Goal: Obtain resource: Download file/media

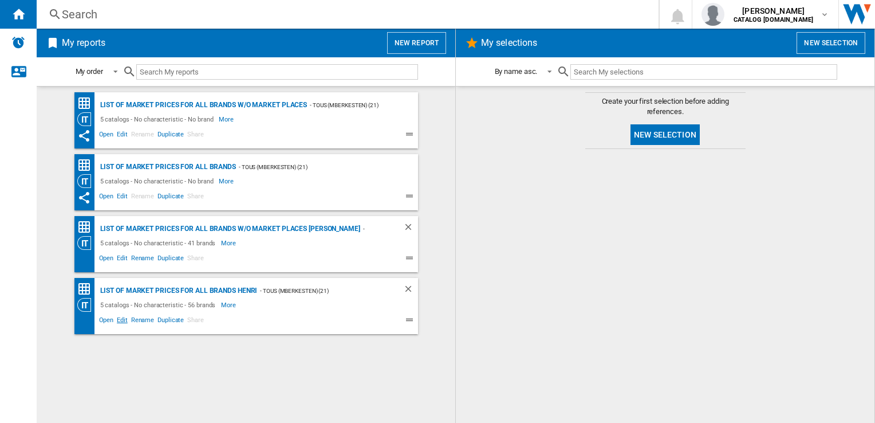
click at [117, 321] on span "Edit" at bounding box center [122, 321] width 14 height 14
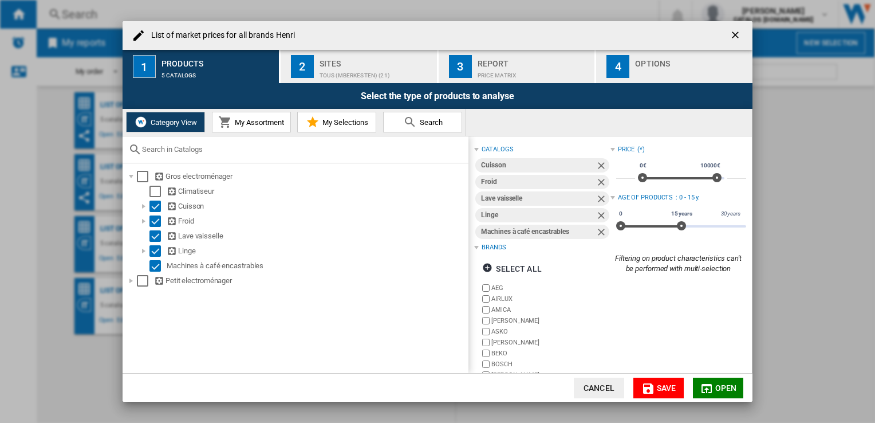
click at [360, 64] on div "Sites" at bounding box center [376, 60] width 113 height 12
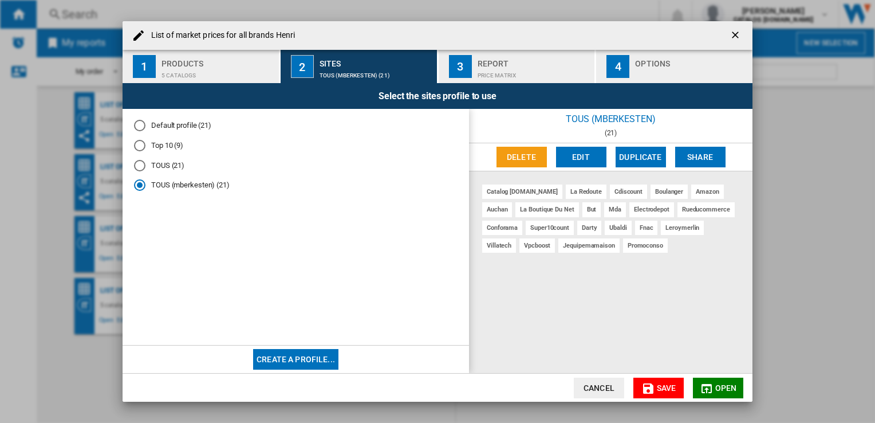
click at [439, 74] on button "3 Report Price Matrix" at bounding box center [517, 66] width 157 height 33
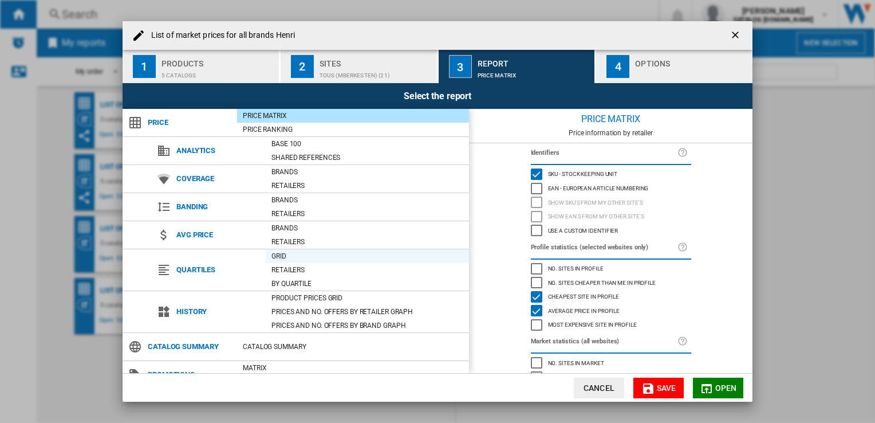
click at [273, 250] on div "Grid" at bounding box center [367, 255] width 203 height 11
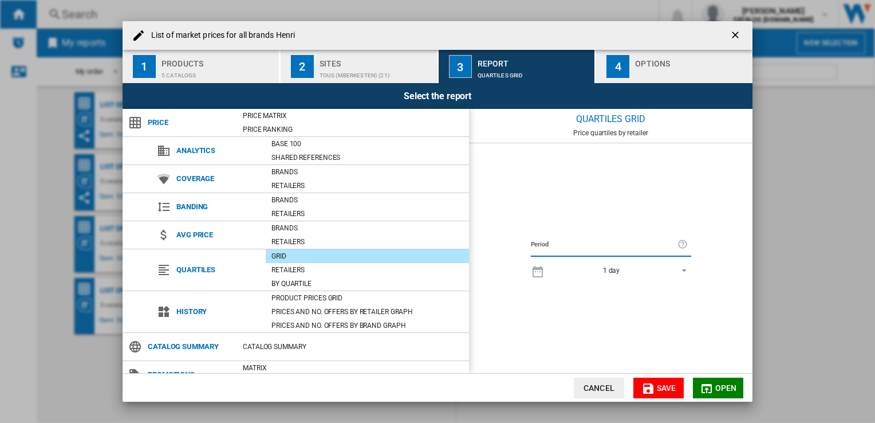
click at [596, 386] on button "Cancel" at bounding box center [599, 387] width 50 height 21
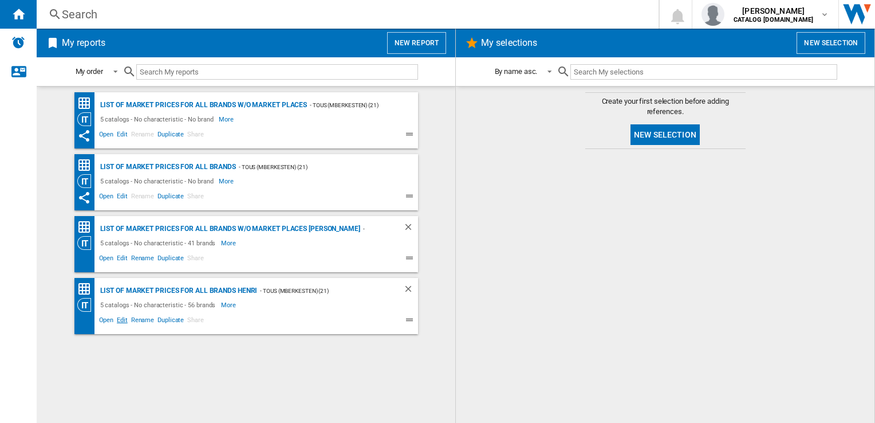
click at [119, 320] on span "Edit" at bounding box center [122, 321] width 14 height 14
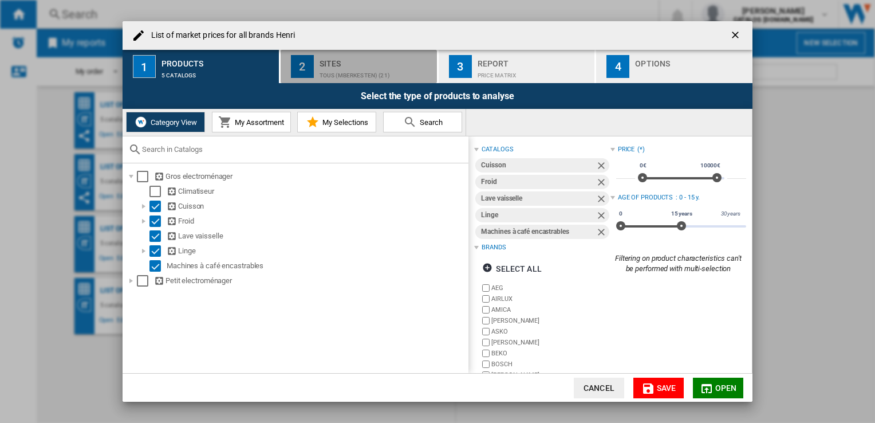
click at [338, 74] on div "TOUS (mberkesten) (21)" at bounding box center [376, 72] width 113 height 12
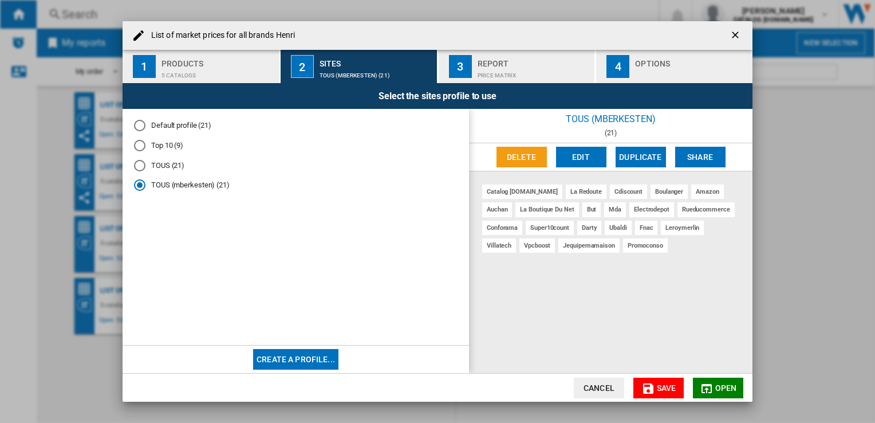
click at [468, 63] on div "3" at bounding box center [460, 66] width 23 height 23
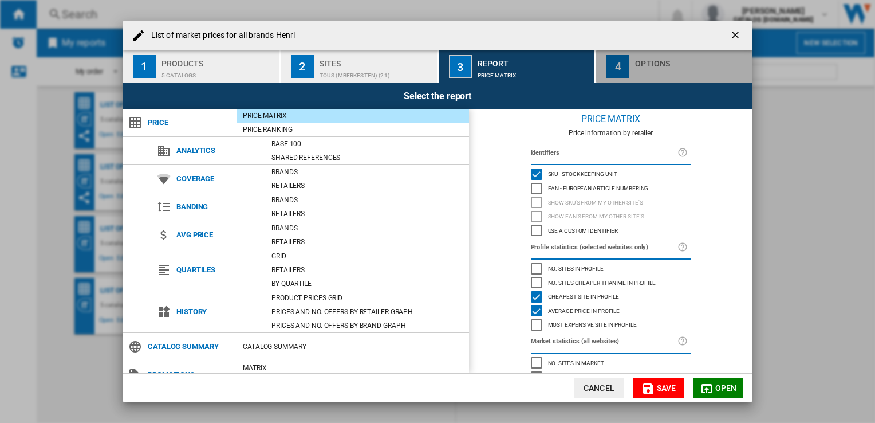
click at [665, 76] on div "List of ..." at bounding box center [691, 72] width 113 height 12
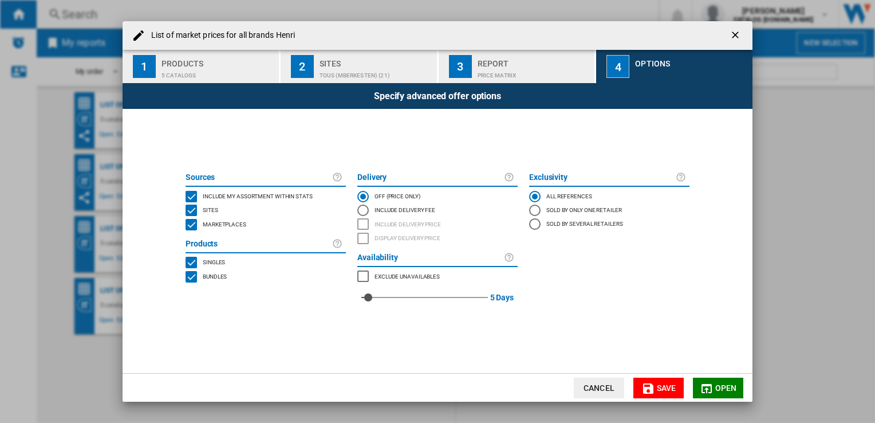
click at [499, 63] on div "Report" at bounding box center [534, 60] width 113 height 12
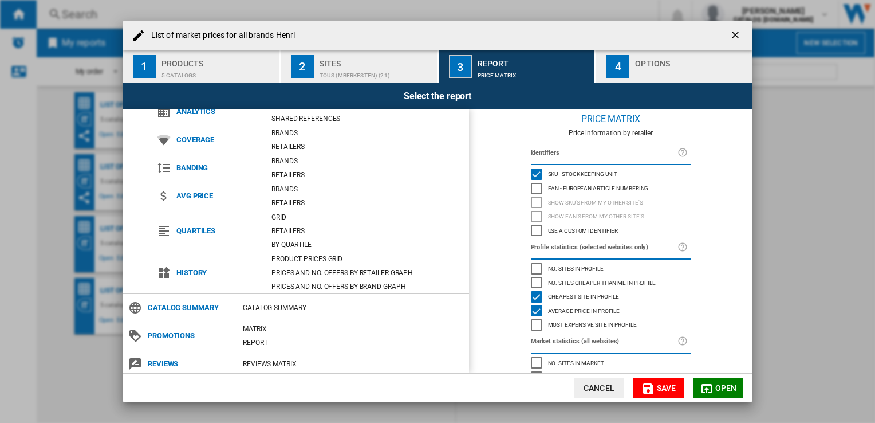
scroll to position [42, 0]
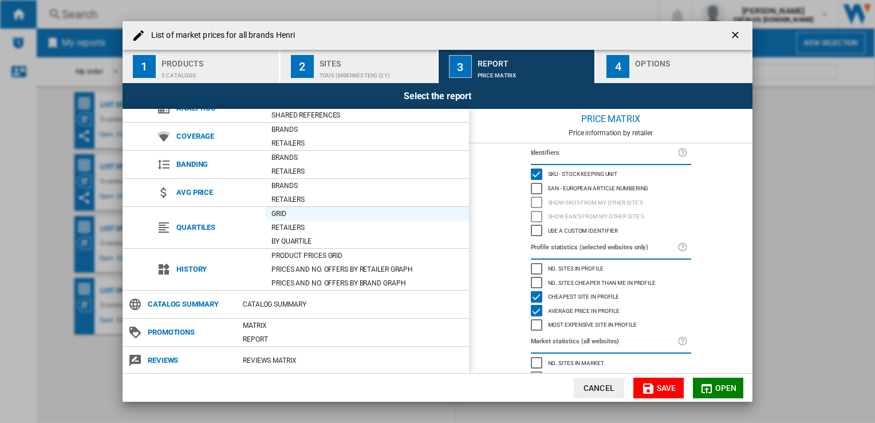
click at [302, 215] on div "Grid" at bounding box center [367, 213] width 203 height 11
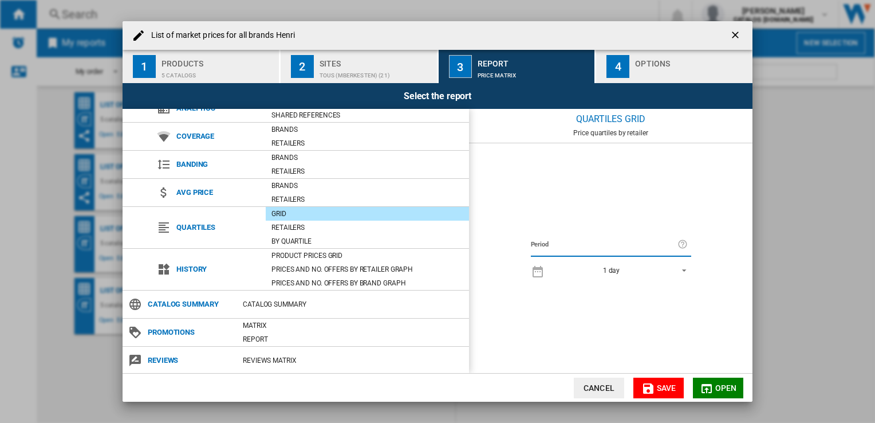
click at [695, 272] on div "Period 1 day 1 day 7 last days 14 last days 21 last days 28 last days 31 last d…" at bounding box center [611, 258] width 172 height 46
click at [687, 271] on md-select-value "1 day" at bounding box center [620, 270] width 141 height 16
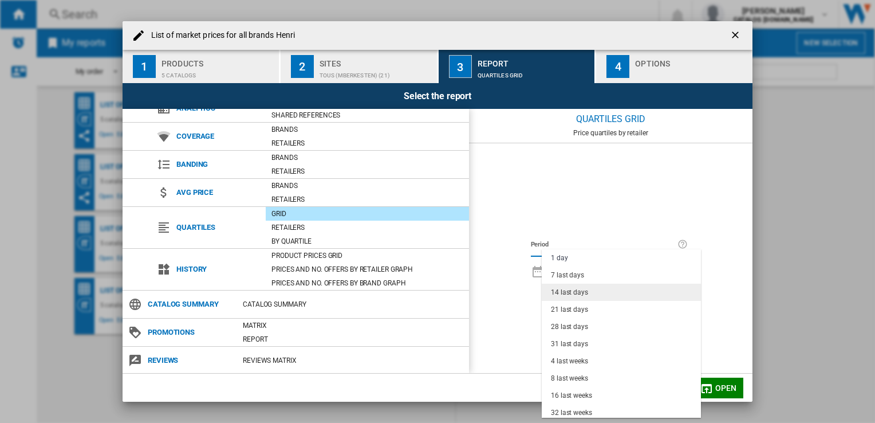
click at [594, 290] on md-option "14 last days" at bounding box center [621, 291] width 159 height 17
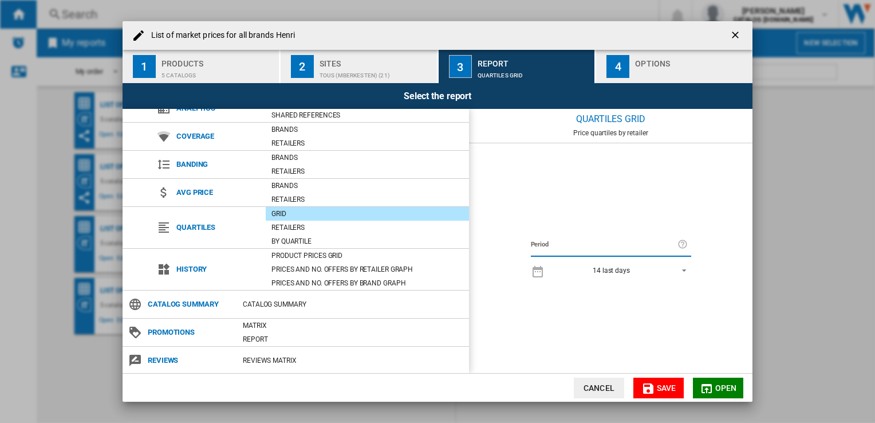
drag, startPoint x: 714, startPoint y: 384, endPoint x: 848, endPoint y: 387, distance: 134.0
click at [851, 391] on div "List of market prices for all brands Henri 1 Products 5 catalogs 2 Sites TOUS (…" at bounding box center [437, 211] width 875 height 423
click at [698, 381] on button "Open" at bounding box center [718, 387] width 50 height 21
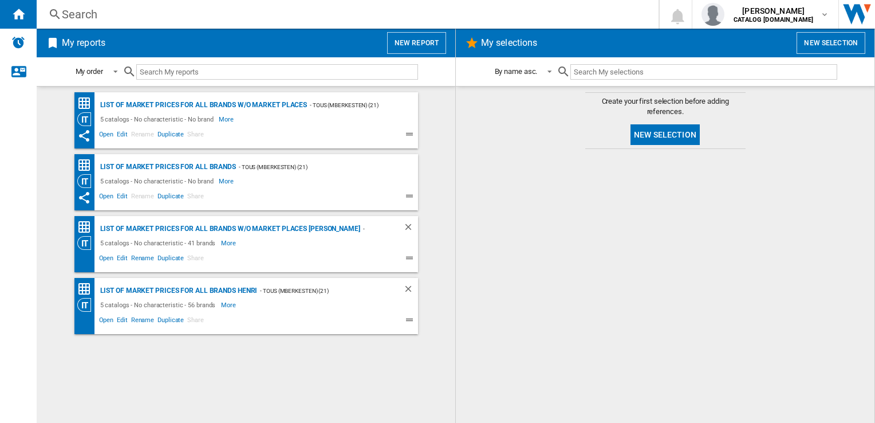
click at [698, 381] on div at bounding box center [665, 286] width 396 height 262
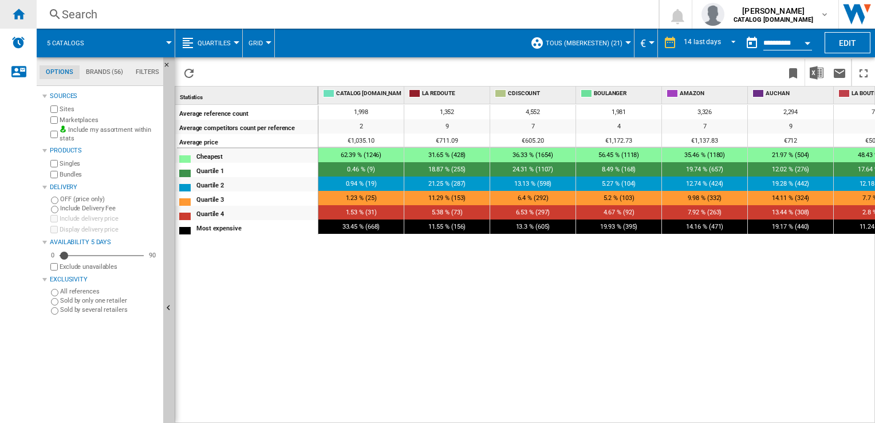
click at [35, 20] on div "Home" at bounding box center [18, 14] width 37 height 29
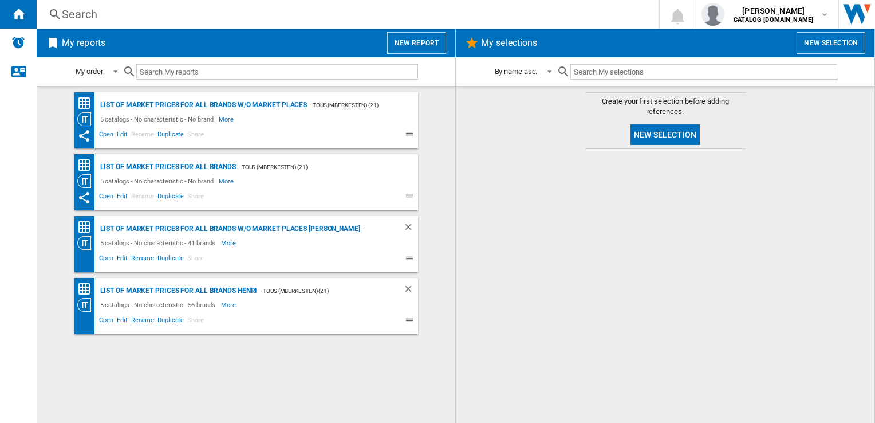
click at [124, 317] on span "Edit" at bounding box center [122, 321] width 14 height 14
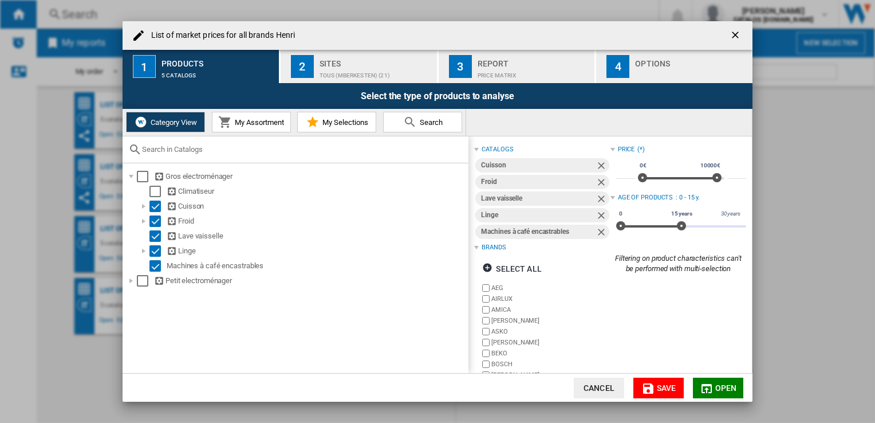
click at [338, 49] on div "List of market prices for all brands Henri" at bounding box center [438, 35] width 630 height 29
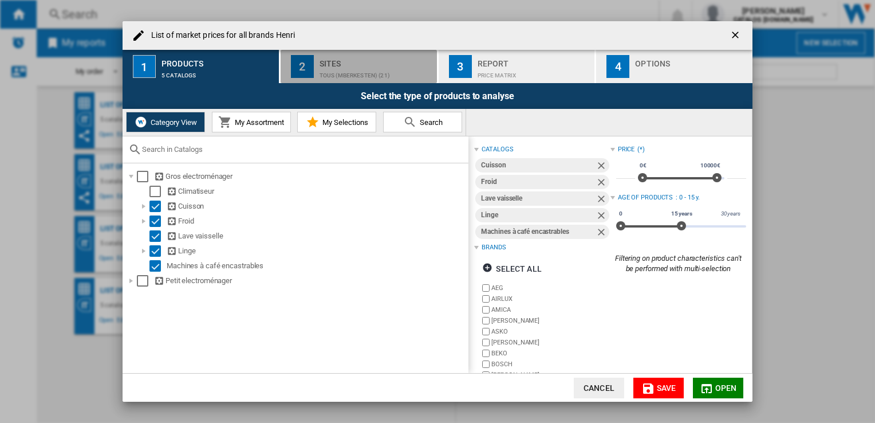
click at [339, 66] on div "TOUS (mberkesten) (21)" at bounding box center [376, 72] width 113 height 12
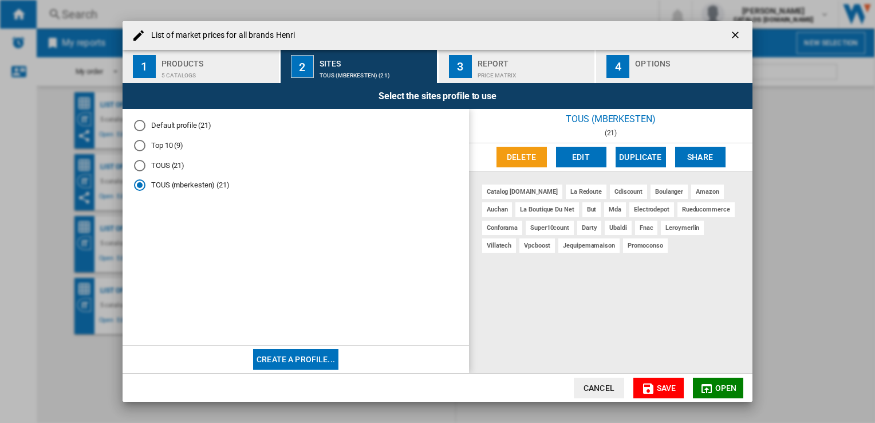
click at [438, 68] on button "2 Sites TOUS (mberkesten) (21)" at bounding box center [359, 66] width 157 height 33
click at [472, 68] on button "3 Report Price Matrix" at bounding box center [517, 66] width 157 height 33
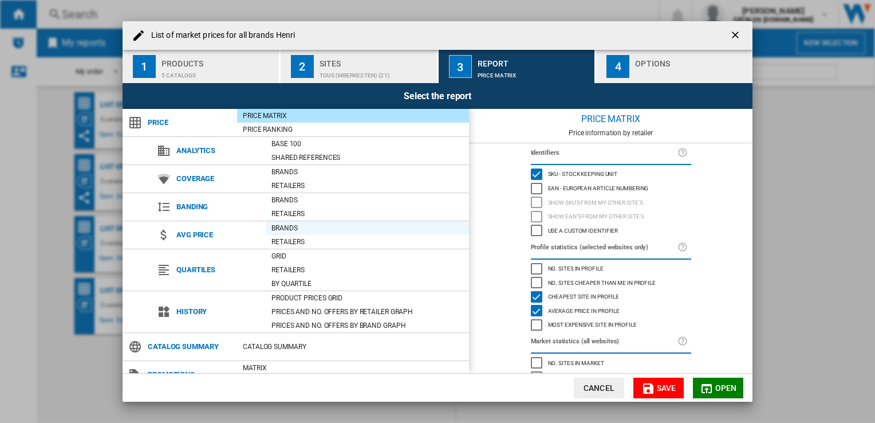
click at [293, 232] on div "Brands" at bounding box center [367, 227] width 203 height 11
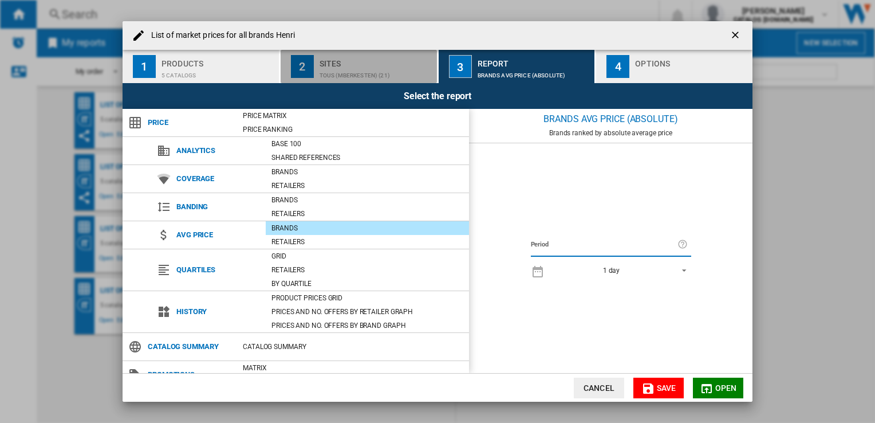
click at [391, 70] on div "TOUS (mberkesten) (21)" at bounding box center [376, 72] width 113 height 12
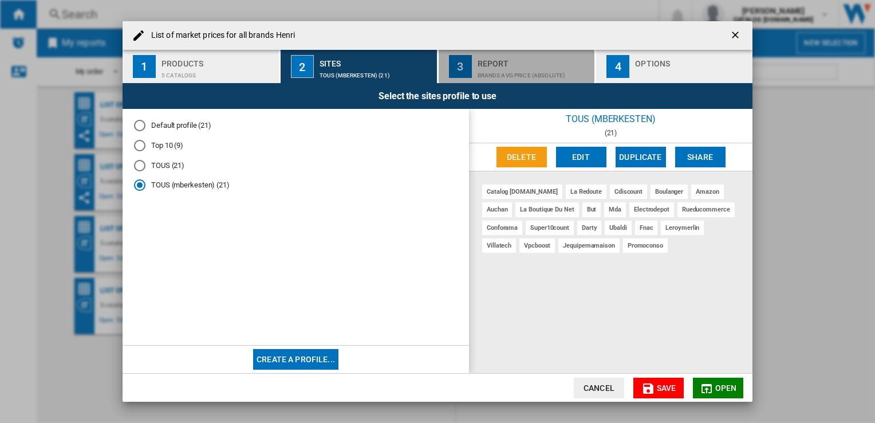
click at [488, 62] on div "Report" at bounding box center [534, 60] width 113 height 12
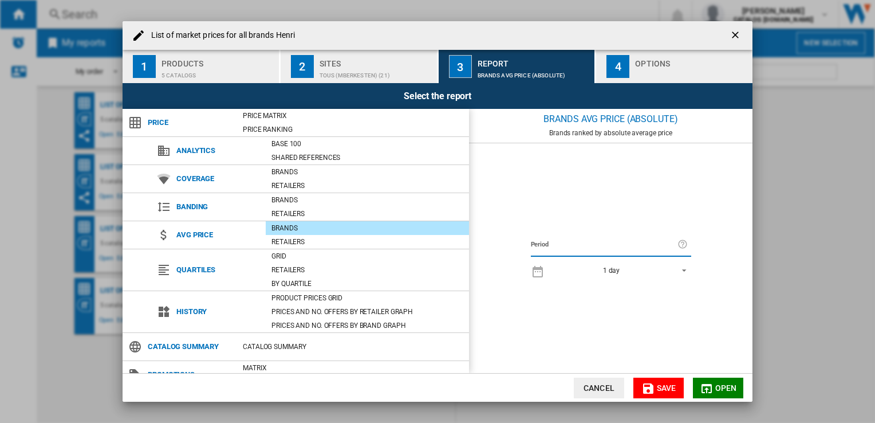
click at [293, 225] on div "Brands" at bounding box center [367, 227] width 203 height 11
drag, startPoint x: 740, startPoint y: 31, endPoint x: 596, endPoint y: 379, distance: 377.1
click at [593, 358] on md-dialog-content "List of market prices for all brands Henri 1 Products 5 catalogs 2 Sites TOUS (…" at bounding box center [438, 211] width 630 height 380
click at [585, 381] on button "Cancel" at bounding box center [599, 387] width 50 height 21
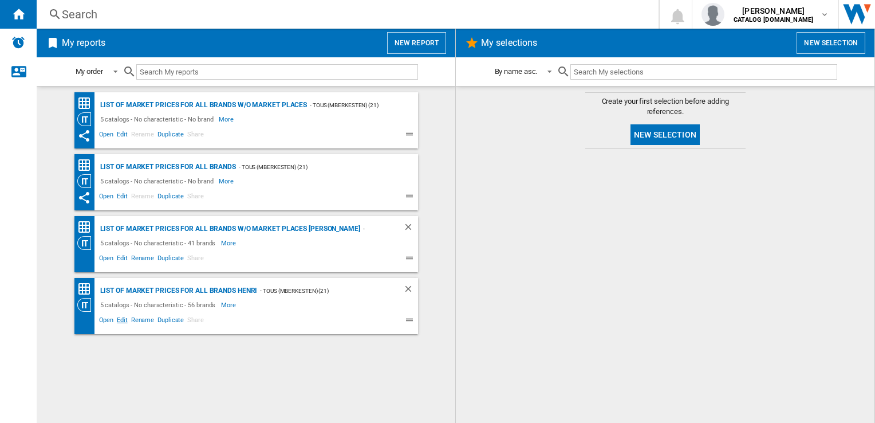
click at [125, 320] on span "Edit" at bounding box center [122, 321] width 14 height 14
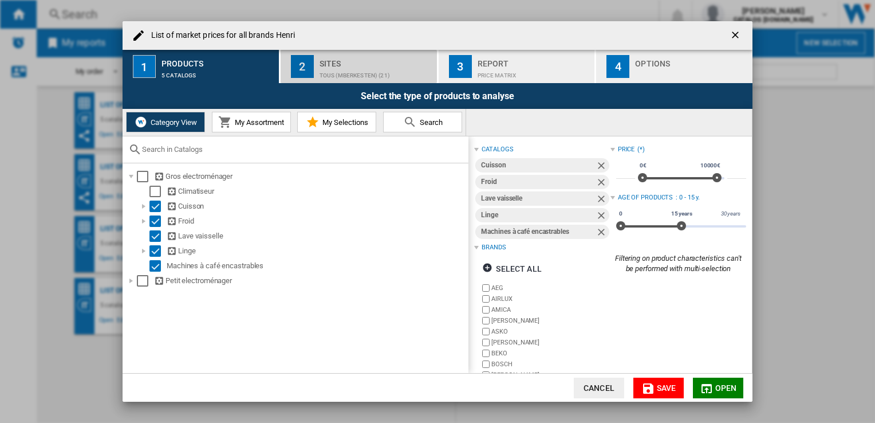
click at [318, 74] on button "2 Sites TOUS (mberkesten) (21)" at bounding box center [359, 66] width 157 height 33
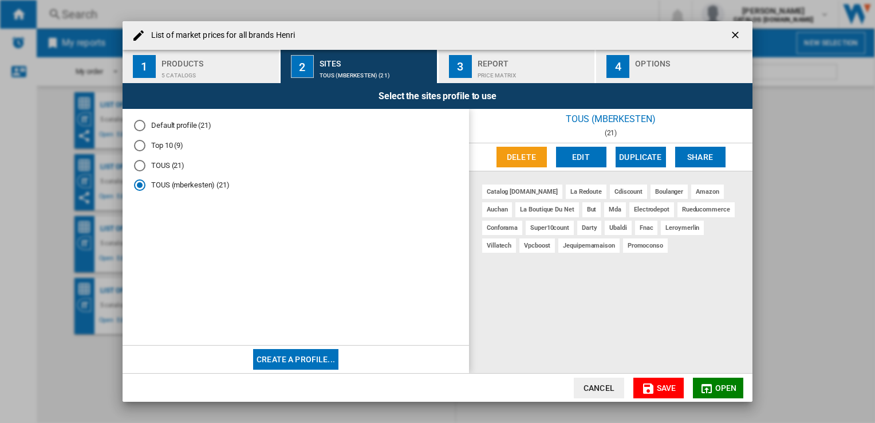
click at [455, 70] on div "3" at bounding box center [460, 66] width 23 height 23
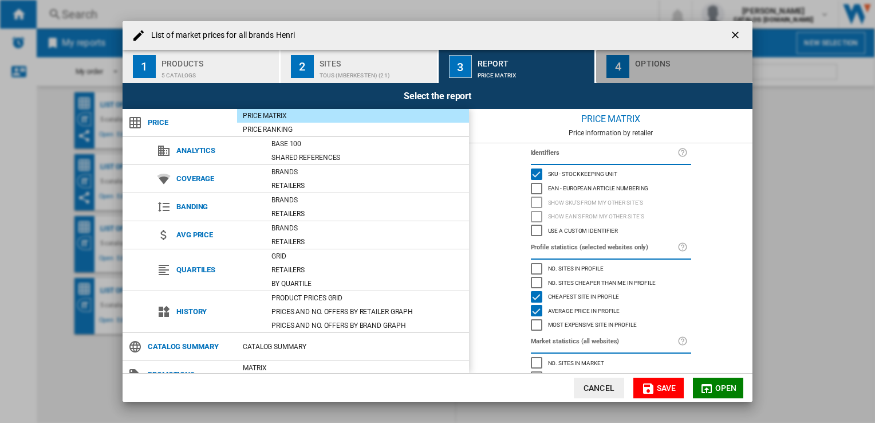
click at [621, 69] on div "4" at bounding box center [617, 66] width 23 height 23
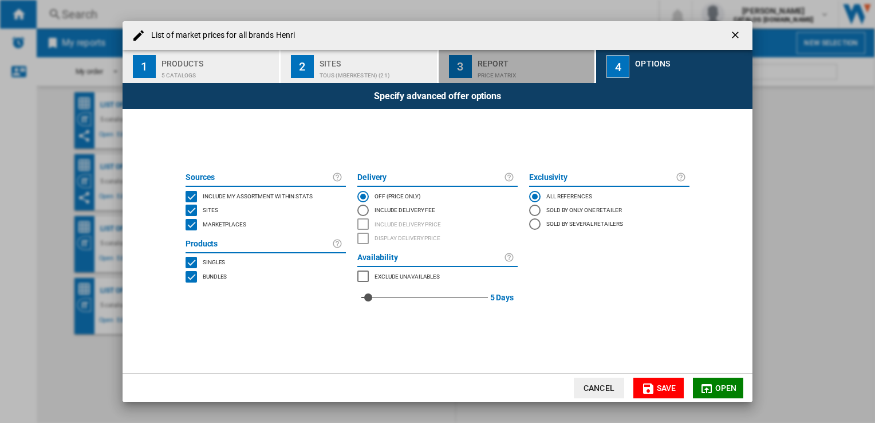
click at [517, 69] on div "Price Matrix" at bounding box center [534, 72] width 113 height 12
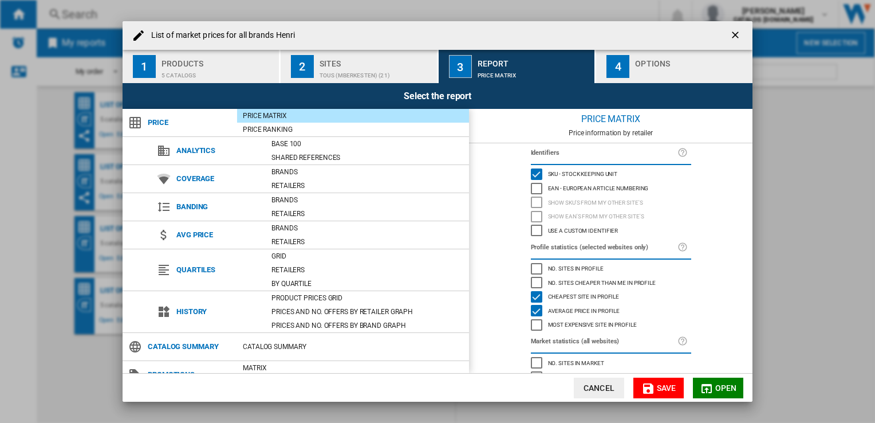
drag, startPoint x: 803, startPoint y: 157, endPoint x: 770, endPoint y: 138, distance: 38.7
click at [803, 157] on div "List of market prices for all brands Henri 1 Products 5 catalogs 2 Sites TOUS (…" at bounding box center [437, 211] width 875 height 423
click at [585, 391] on button "Cancel" at bounding box center [599, 387] width 50 height 21
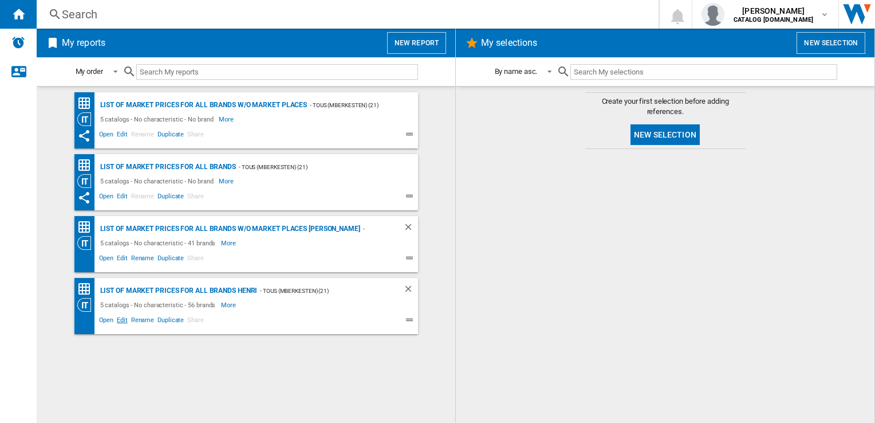
click at [116, 322] on span "Edit" at bounding box center [122, 321] width 14 height 14
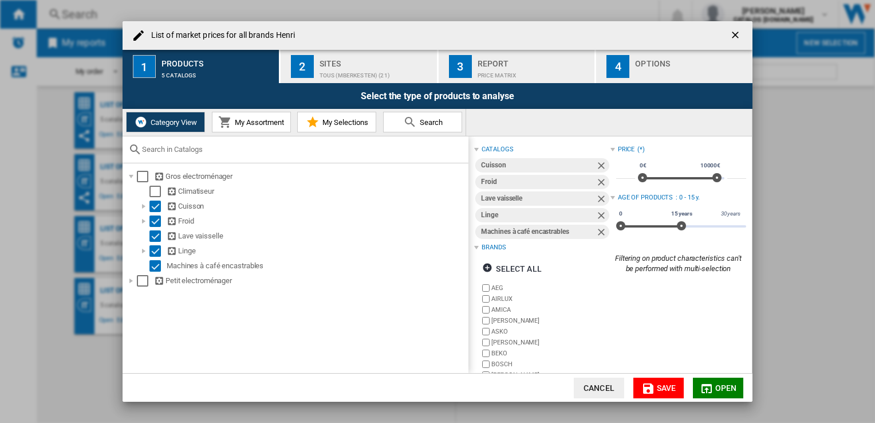
click at [377, 72] on div "TOUS (mberkesten) (21)" at bounding box center [376, 72] width 113 height 12
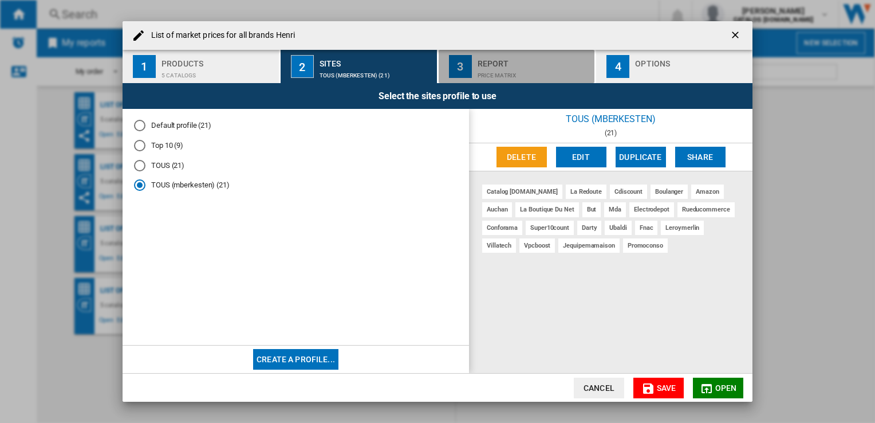
click at [502, 74] on div "Price Matrix" at bounding box center [534, 72] width 113 height 12
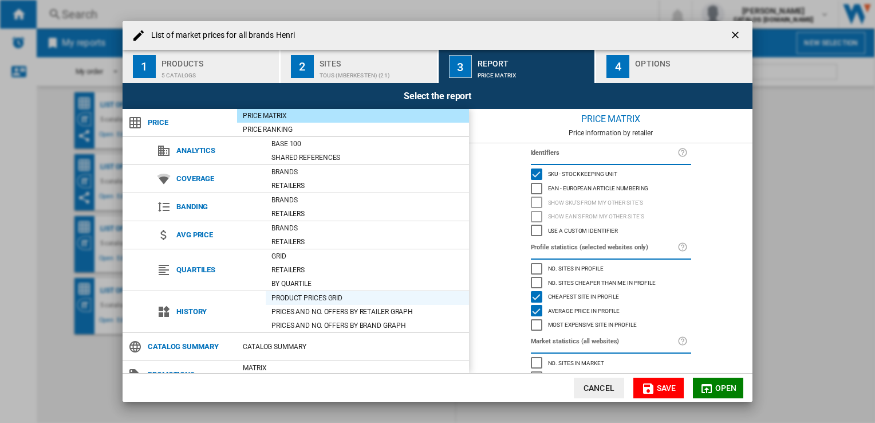
click at [310, 295] on div "Product prices grid" at bounding box center [367, 297] width 203 height 11
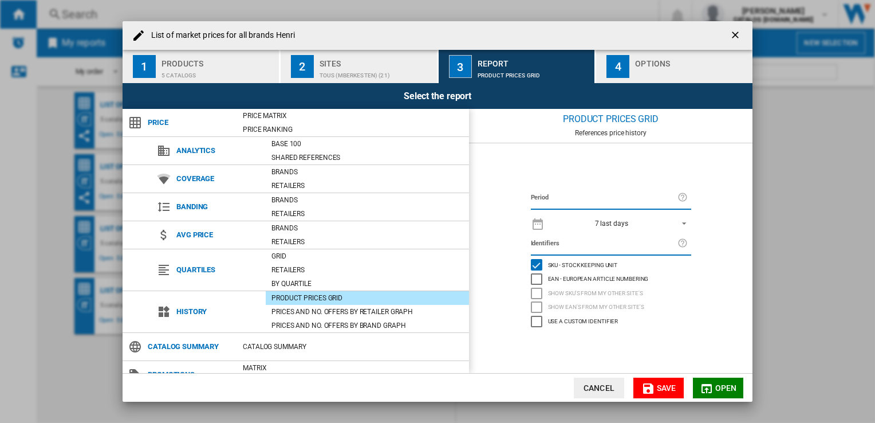
click at [676, 221] on span "REPORTS.WIZARD.STEPS.REPORT.STEPS.REPORT_OPTIONS.PERIOD: 7 last days" at bounding box center [681, 222] width 14 height 10
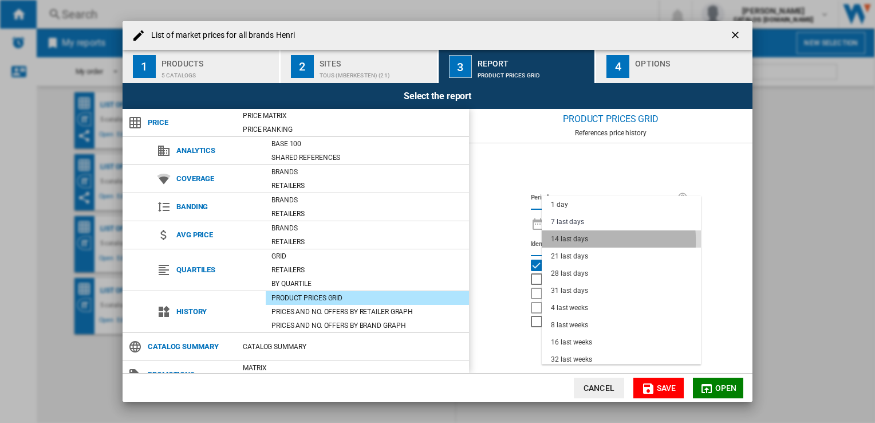
click at [580, 241] on div "14 last days" at bounding box center [569, 239] width 37 height 10
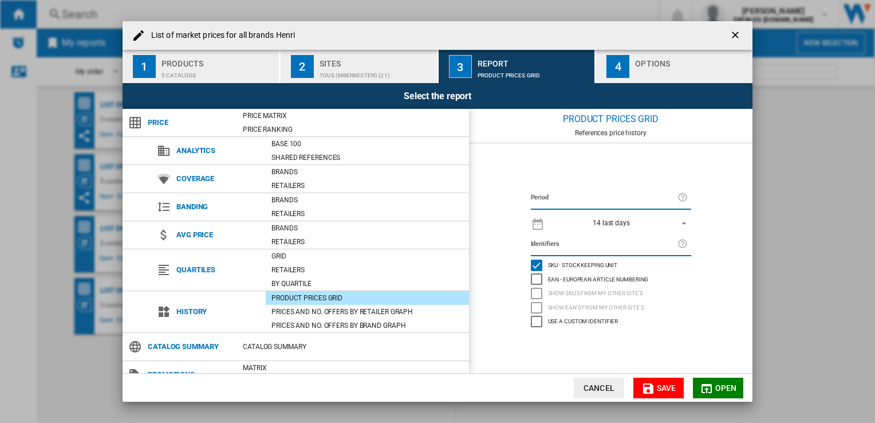
drag, startPoint x: 714, startPoint y: 383, endPoint x: 648, endPoint y: 36, distance: 352.7
click at [648, 36] on md-dialog-content "List of market prices for all brands Henri 1 Products 5 catalogs 2 Sites TOUS (…" at bounding box center [438, 211] width 630 height 380
click at [669, 67] on div "List of ..." at bounding box center [691, 72] width 113 height 12
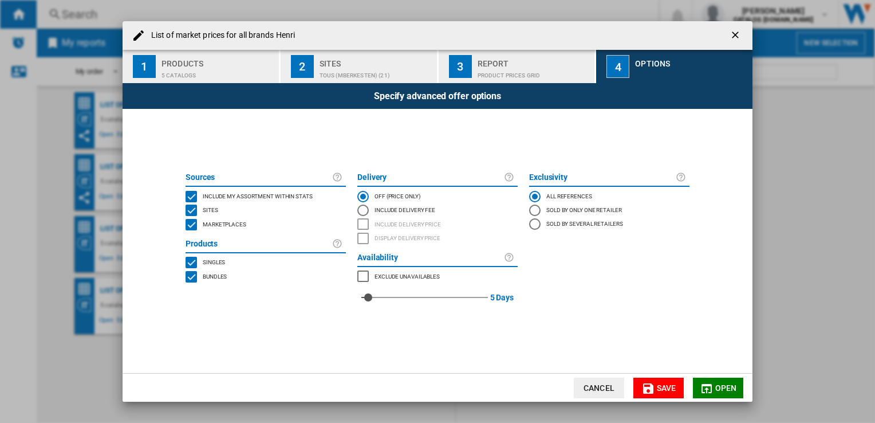
click at [704, 388] on md-icon "List of ..." at bounding box center [707, 388] width 14 height 14
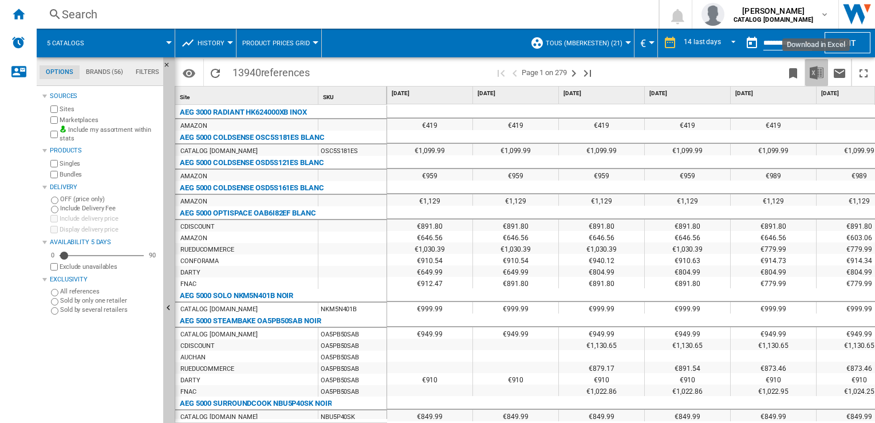
click at [818, 70] on img "Download in Excel" at bounding box center [817, 73] width 14 height 14
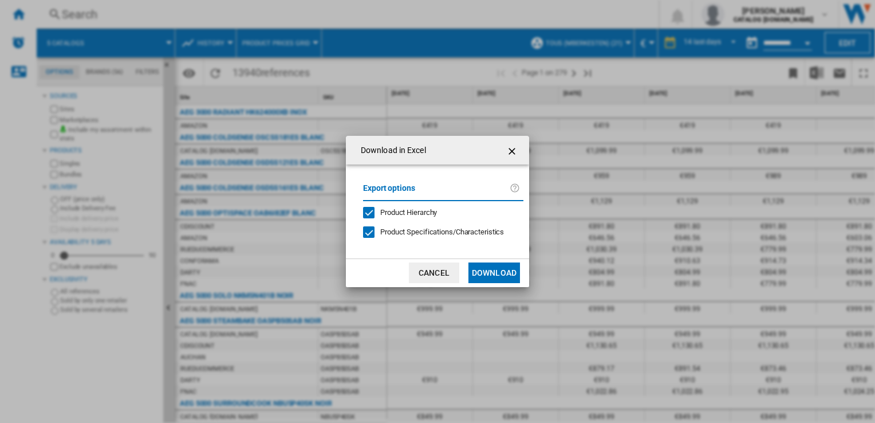
click at [509, 268] on button "Download" at bounding box center [494, 272] width 52 height 21
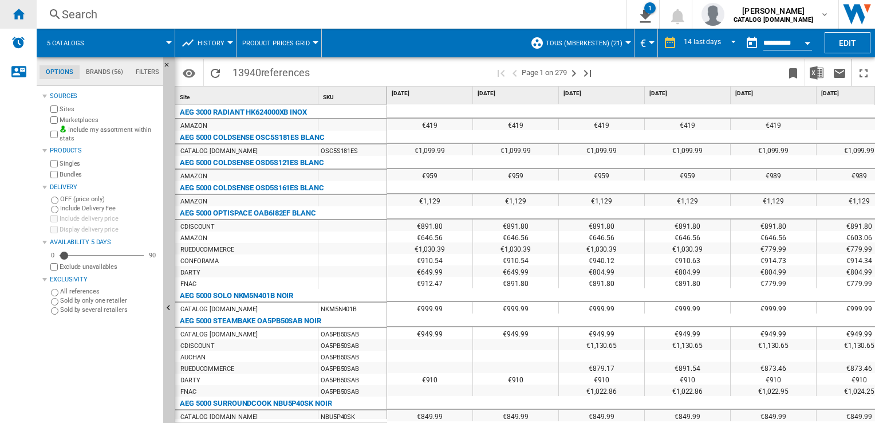
click at [19, 13] on ng-md-icon "Home" at bounding box center [18, 14] width 14 height 14
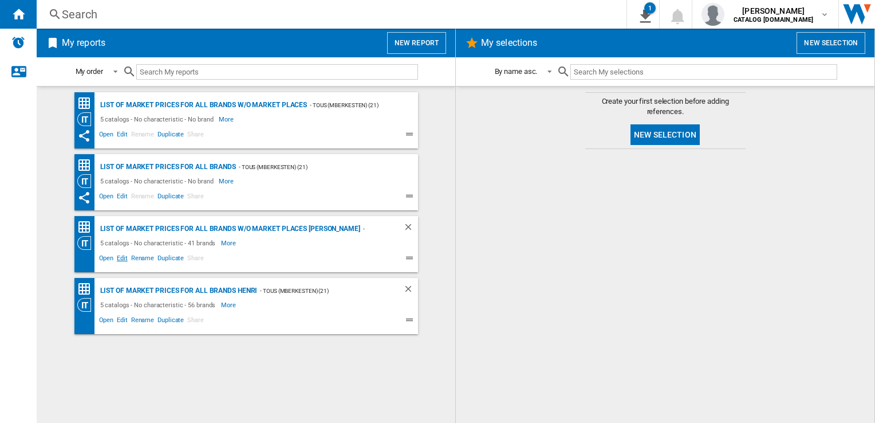
click at [117, 260] on span "Edit" at bounding box center [122, 260] width 14 height 14
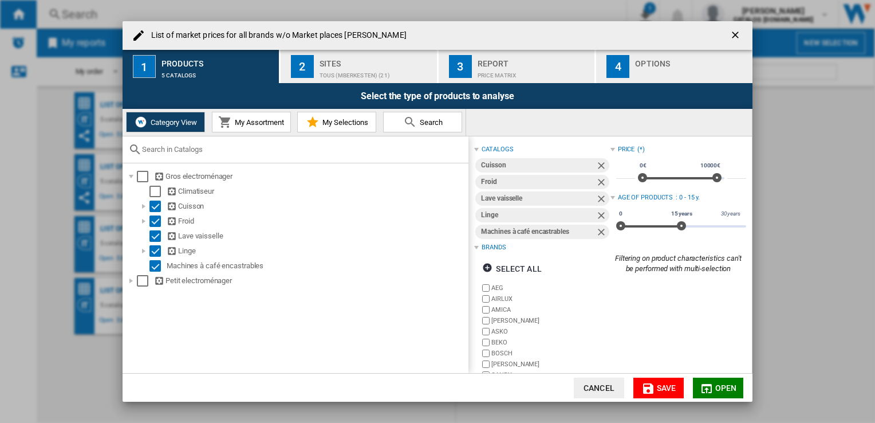
click at [504, 65] on div "Report" at bounding box center [534, 60] width 113 height 12
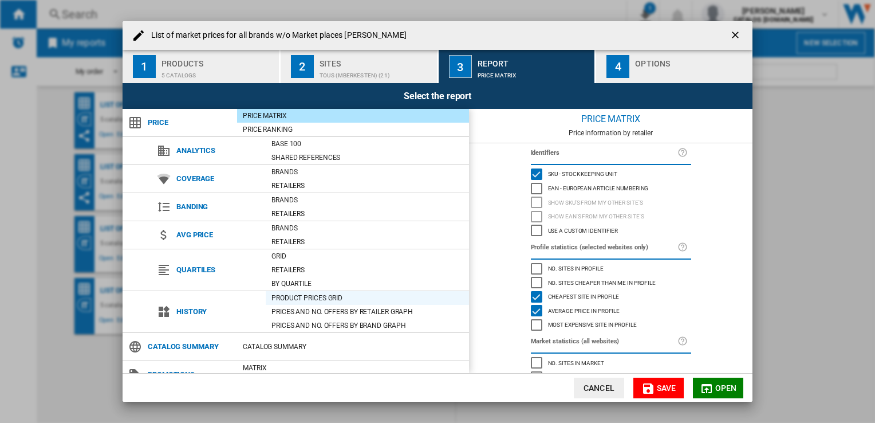
click at [302, 298] on div "Product prices grid" at bounding box center [367, 297] width 203 height 11
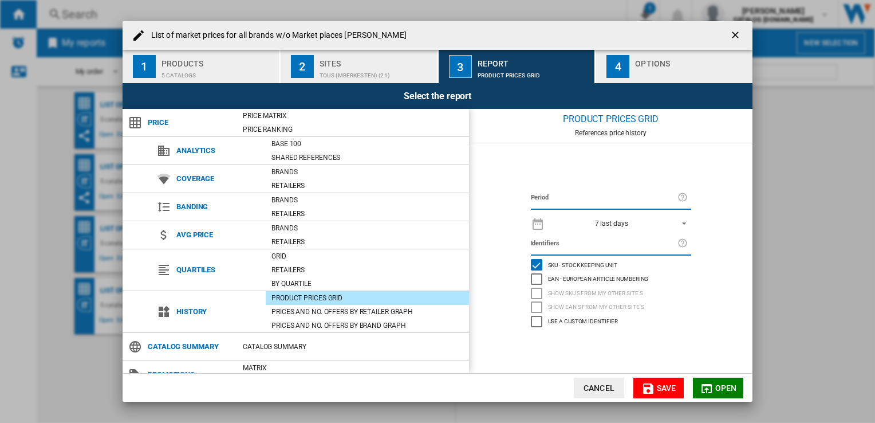
click at [651, 219] on span "7 last days" at bounding box center [611, 224] width 120 height 10
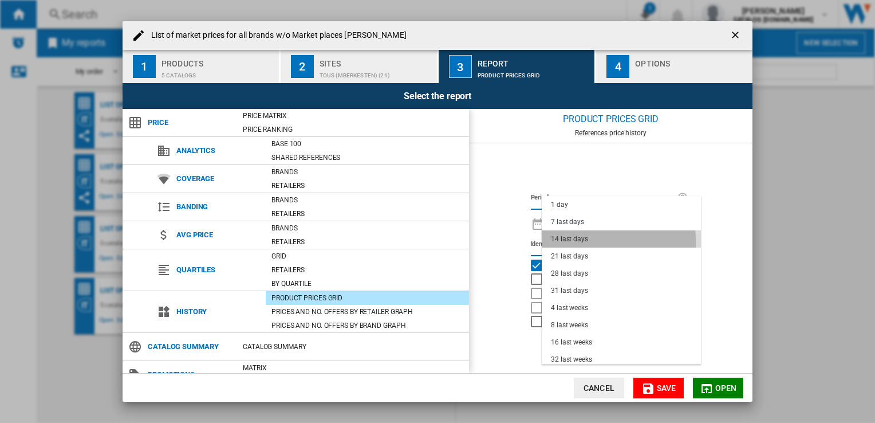
click at [568, 242] on div "14 last days" at bounding box center [569, 239] width 37 height 10
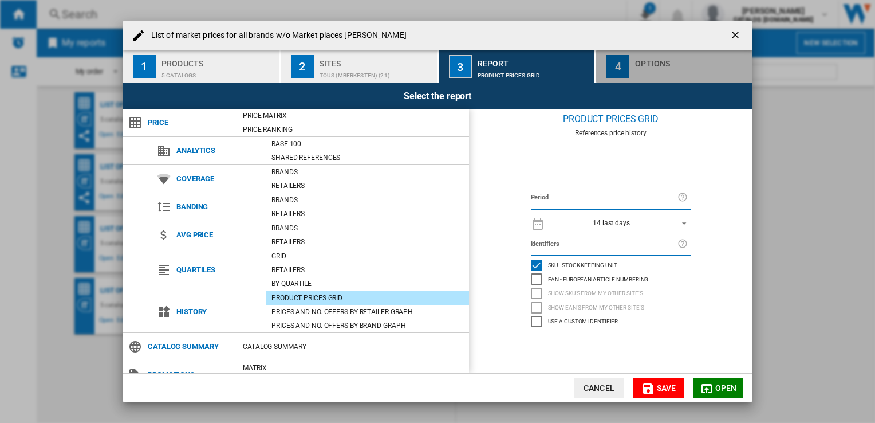
click at [651, 70] on div "List of ..." at bounding box center [691, 72] width 113 height 12
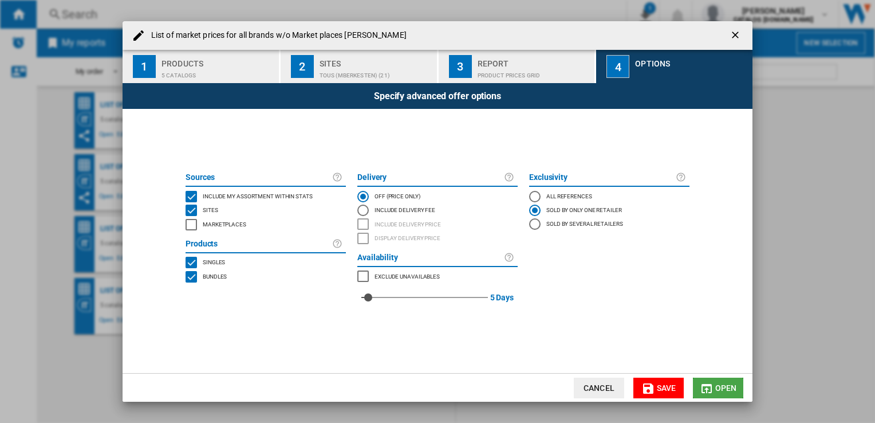
click at [706, 384] on md-icon "List of ..." at bounding box center [707, 388] width 14 height 14
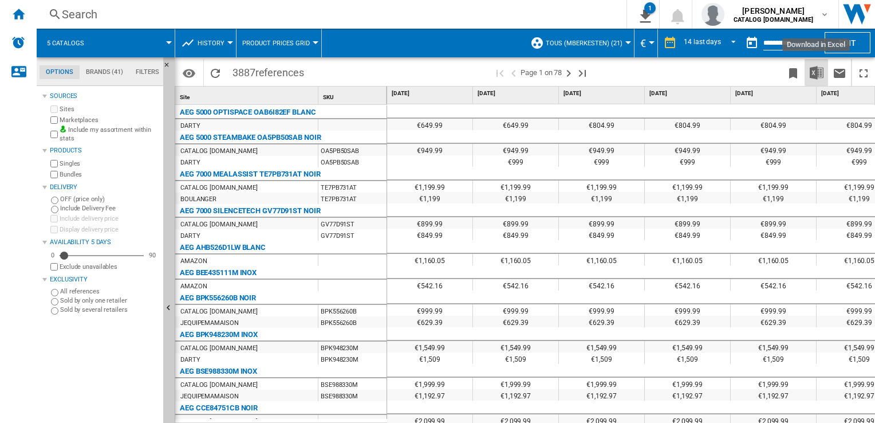
click at [822, 71] on img "Download in Excel" at bounding box center [817, 73] width 14 height 14
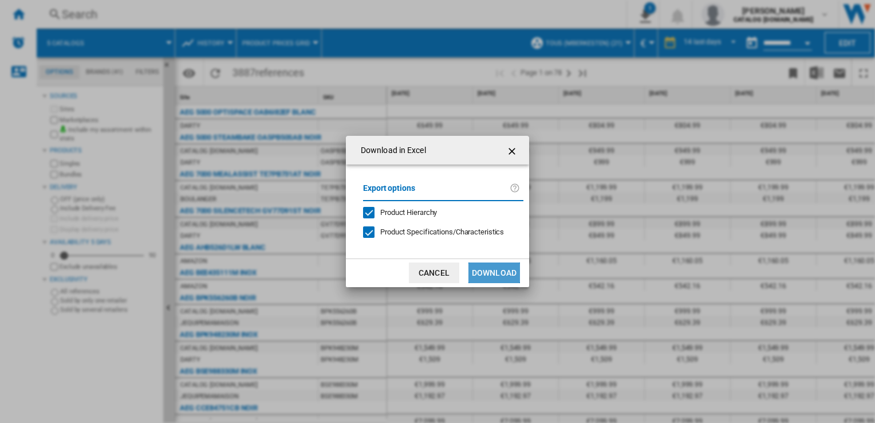
click at [492, 268] on button "Download" at bounding box center [494, 272] width 52 height 21
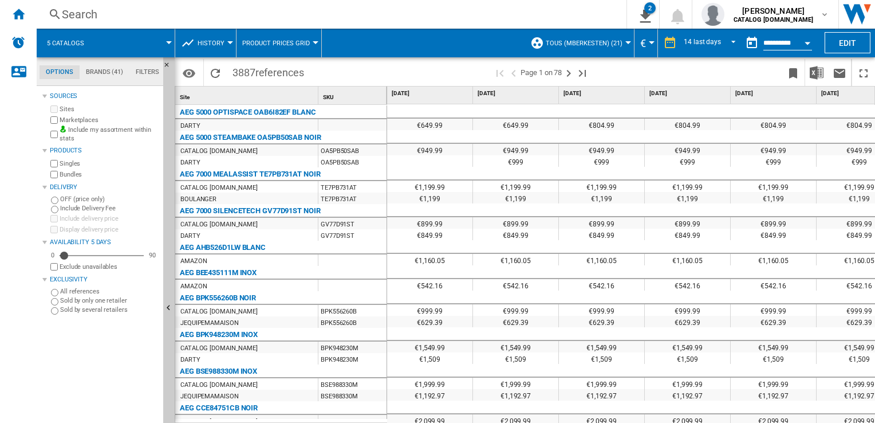
drag, startPoint x: 403, startPoint y: 416, endPoint x: 383, endPoint y: 416, distance: 19.5
click at [383, 416] on div "Site 1 SKU 1 AEG 5000 OPTISPACE OAB6I82EF BLANC [GEOGRAPHIC_DATA] AEG 5000 STEA…" at bounding box center [524, 254] width 699 height 336
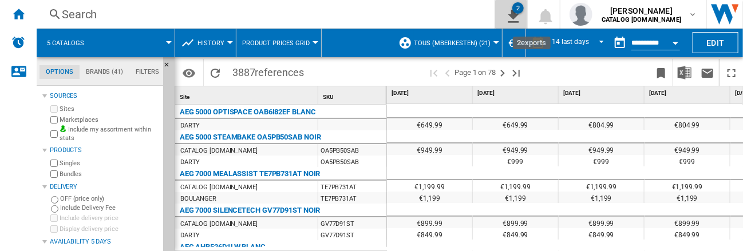
click at [519, 9] on div "2" at bounding box center [518, 7] width 11 height 11
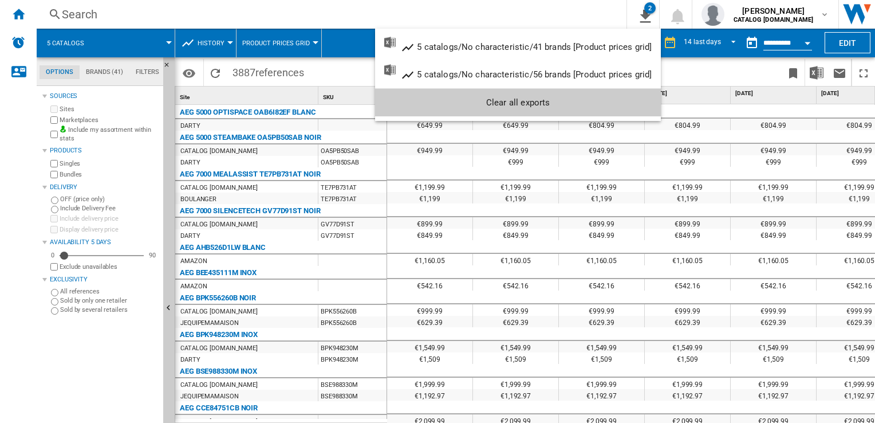
click at [11, 100] on md-backdrop at bounding box center [437, 211] width 875 height 423
